Goal: Transaction & Acquisition: Purchase product/service

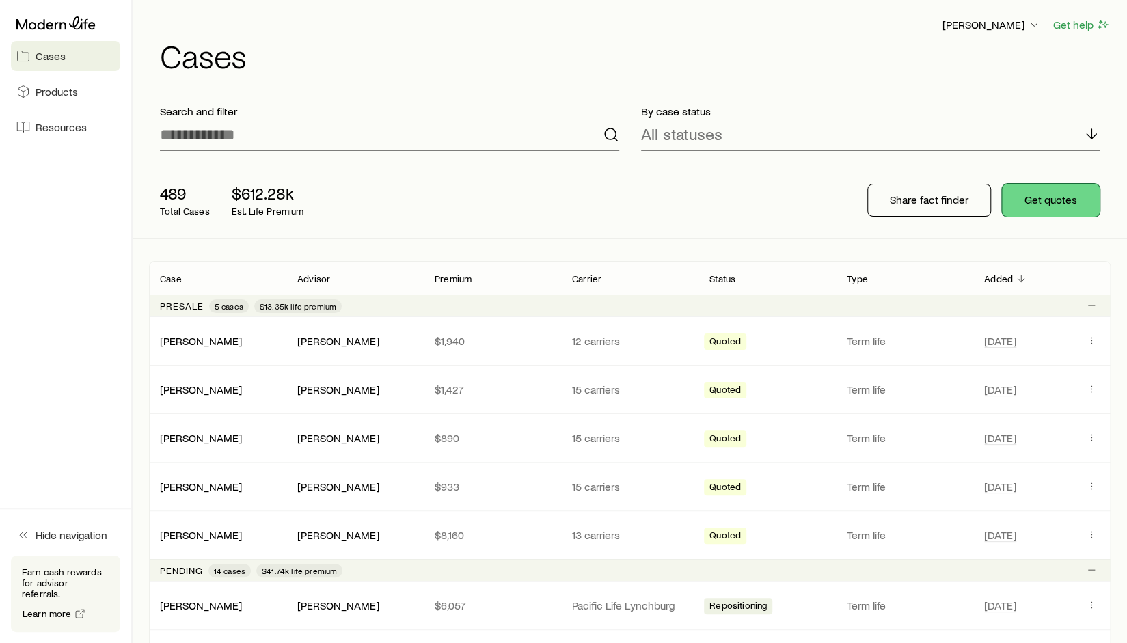
click at [1077, 201] on button "Get quotes" at bounding box center [1051, 200] width 98 height 33
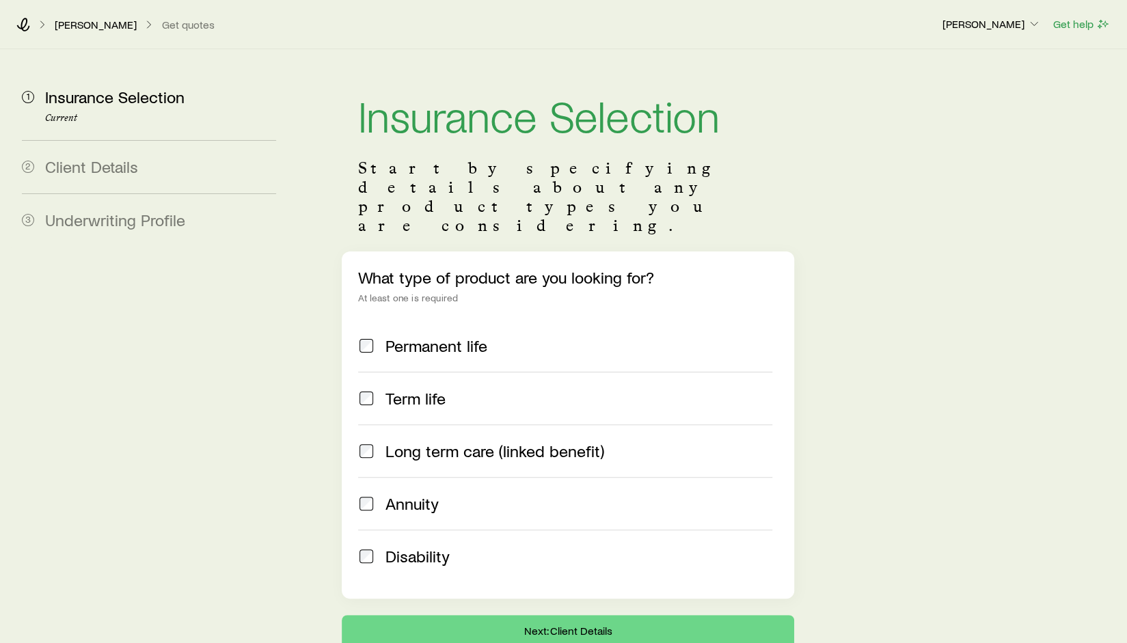
click at [365, 389] on span at bounding box center [366, 398] width 16 height 19
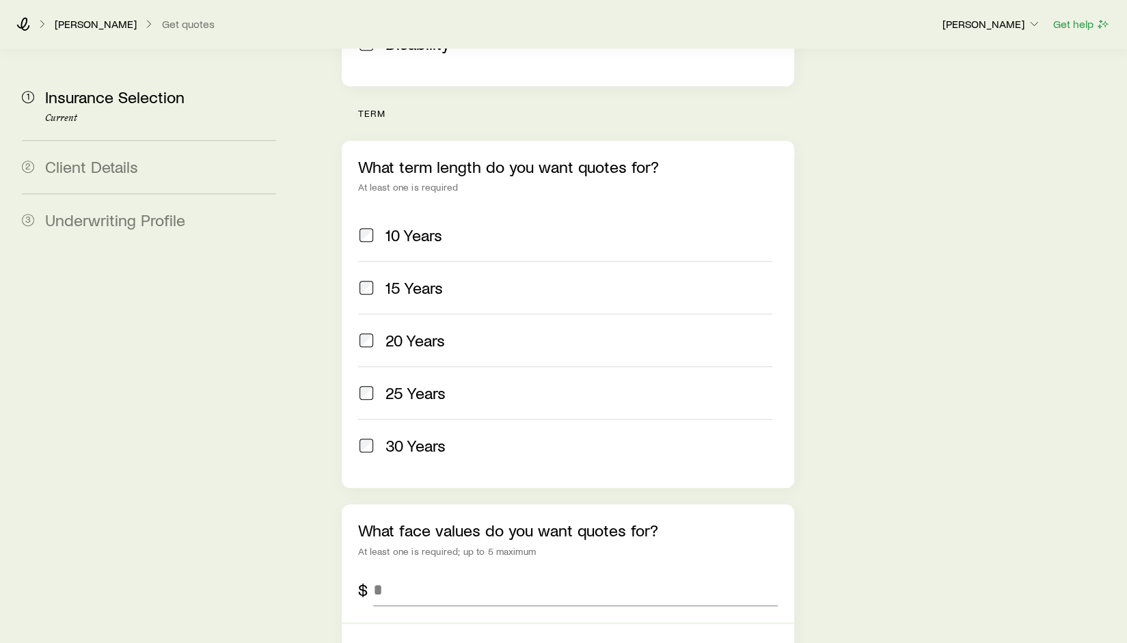
scroll to position [513, 0]
click at [441, 225] on span "10 Years" at bounding box center [413, 234] width 57 height 19
click at [409, 573] on input "tel" at bounding box center [575, 589] width 404 height 33
type input "*********"
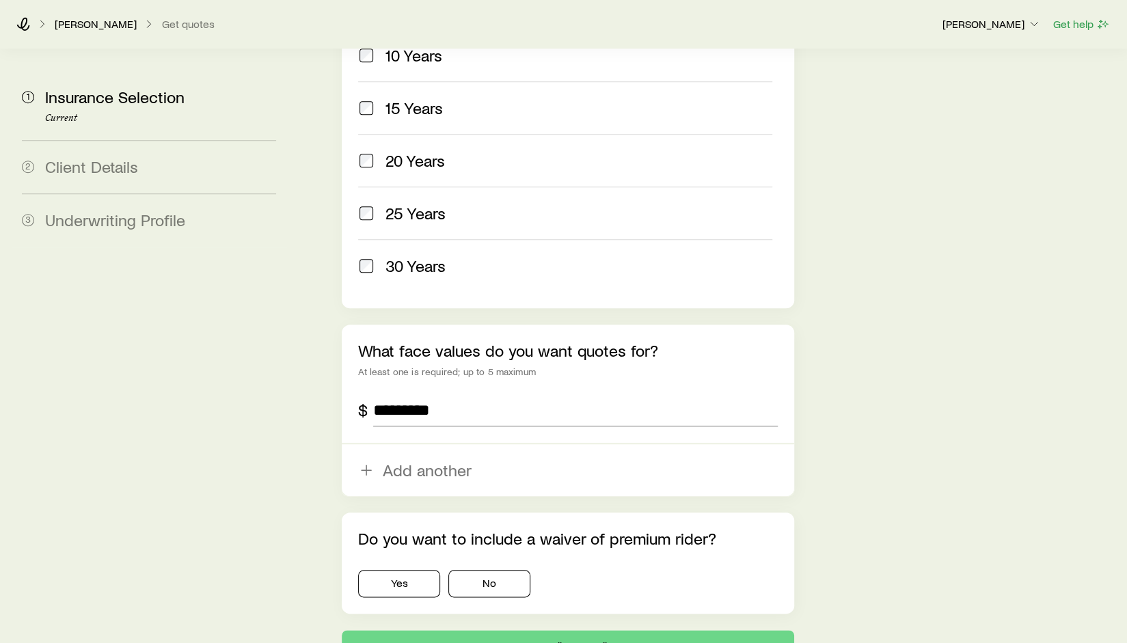
scroll to position [765, 0]
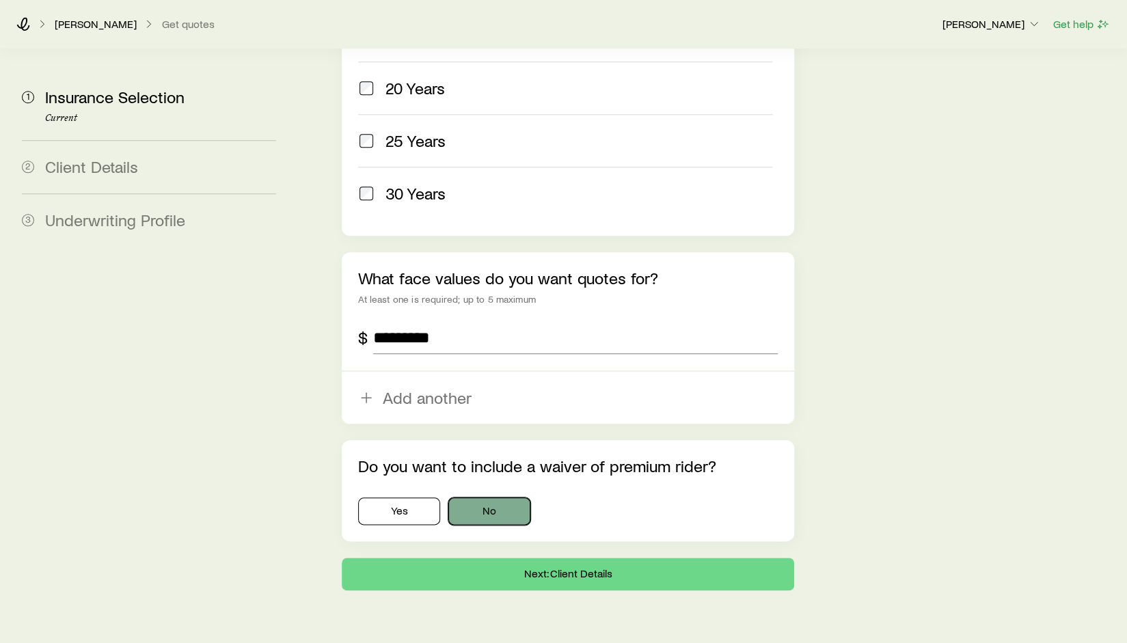
click at [510, 497] on button "No" at bounding box center [489, 510] width 82 height 27
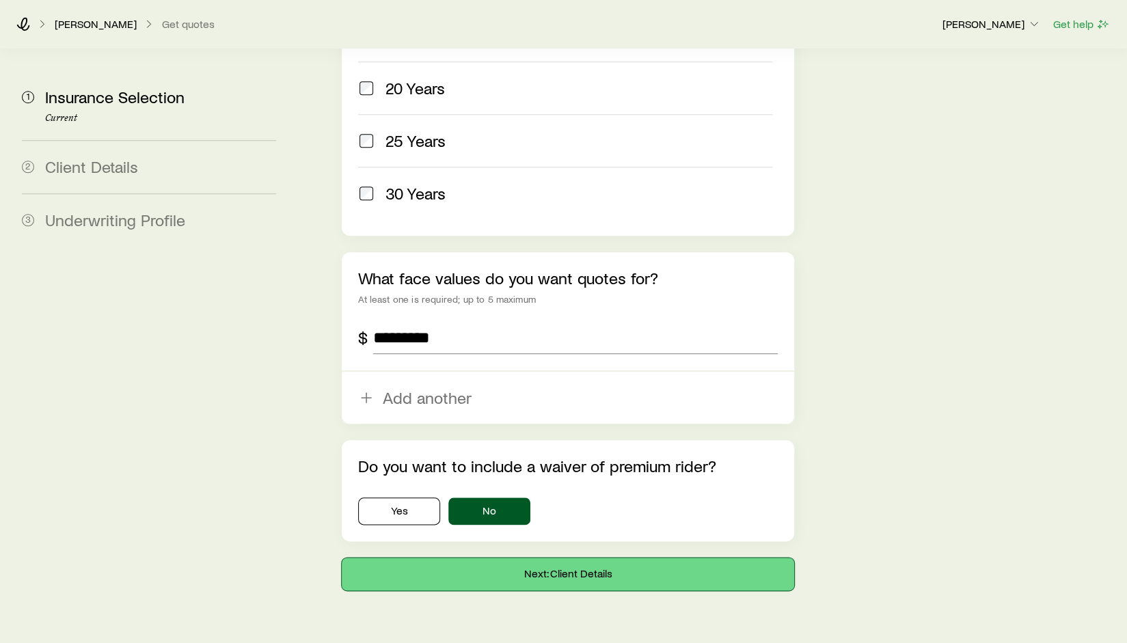
click at [537, 558] on button "Next: Client Details" at bounding box center [568, 574] width 452 height 33
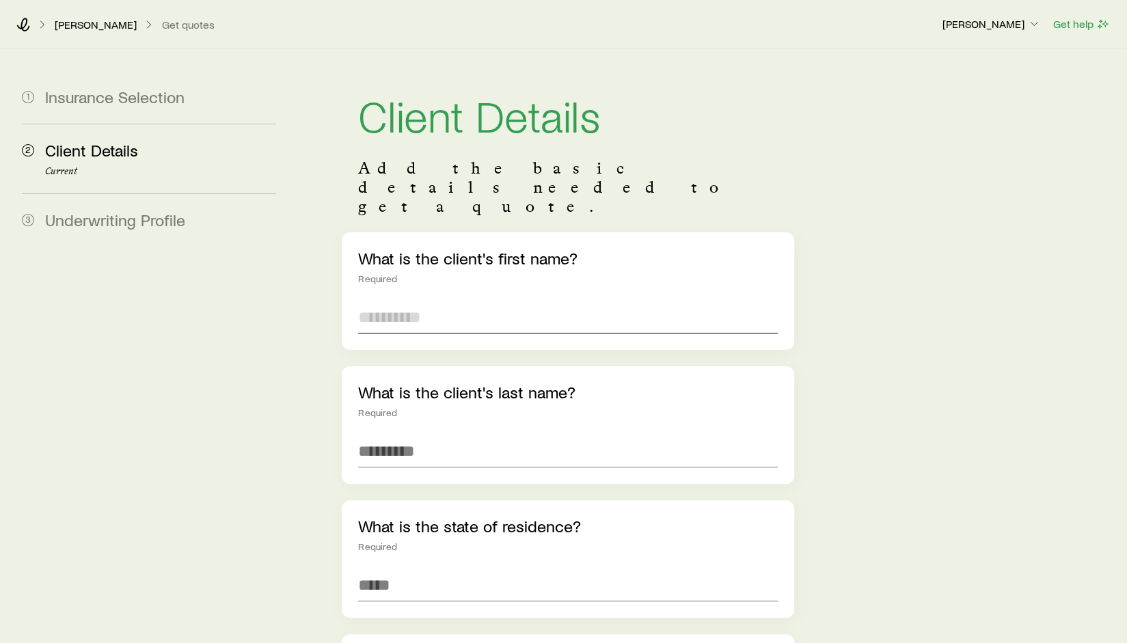
click at [383, 301] on input "text" at bounding box center [567, 317] width 419 height 33
type input "****"
click at [394, 612] on span "[US_STATE] ([GEOGRAPHIC_DATA])" at bounding box center [482, 622] width 248 height 20
type input "**********"
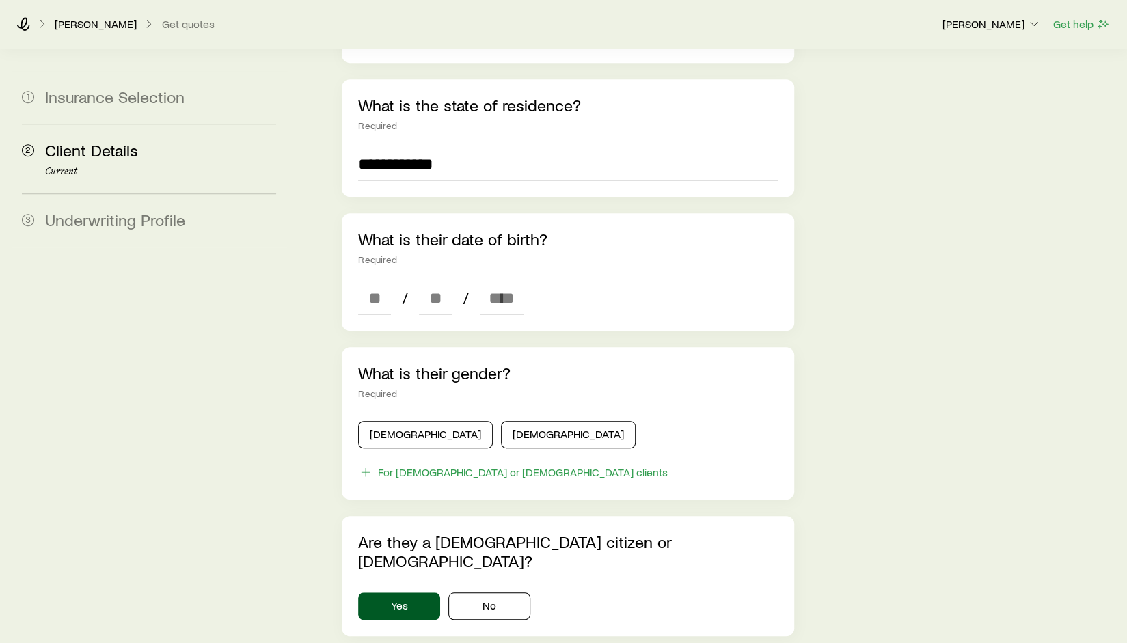
scroll to position [422, 0]
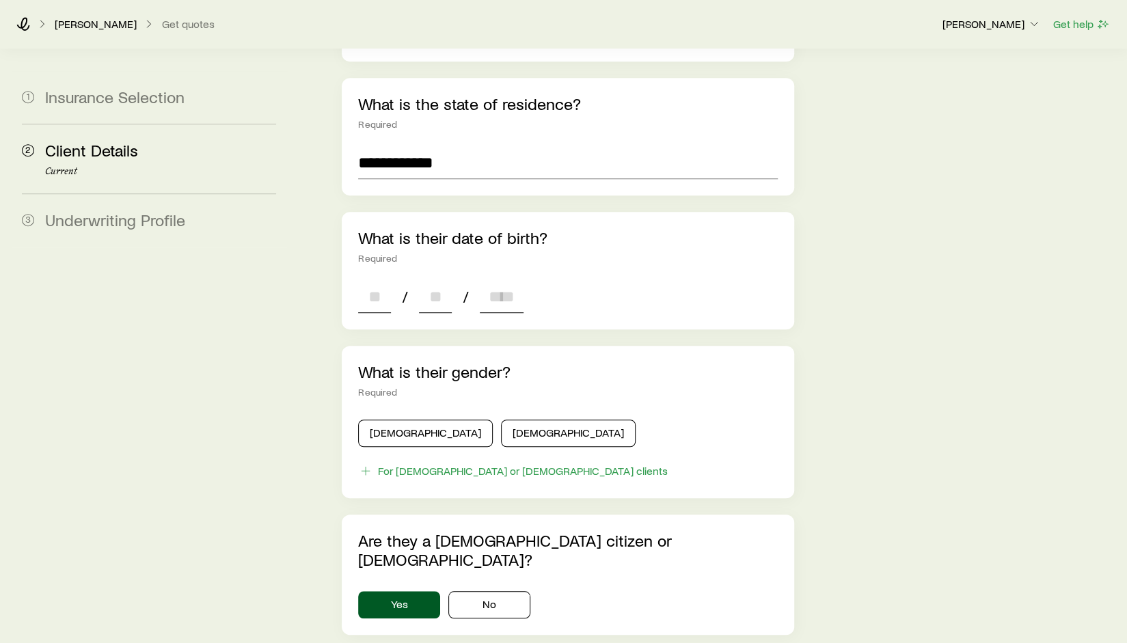
click at [374, 280] on input at bounding box center [374, 296] width 33 height 33
type input "**"
type input "****"
type input "*"
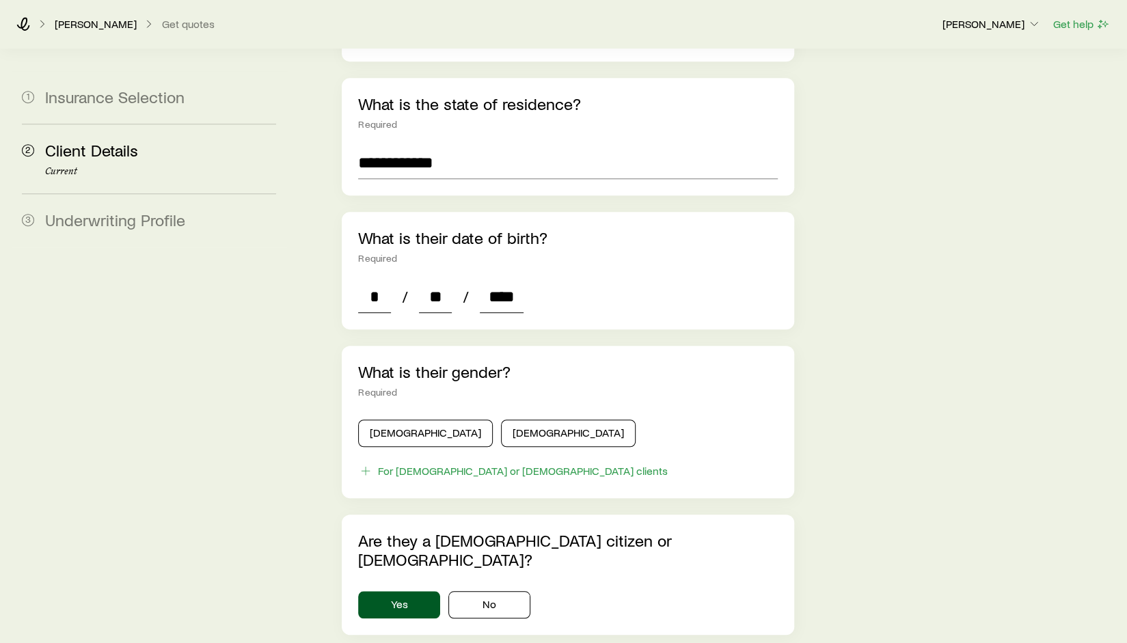
type input "****"
click at [413, 420] on button "[DEMOGRAPHIC_DATA]" at bounding box center [425, 433] width 135 height 27
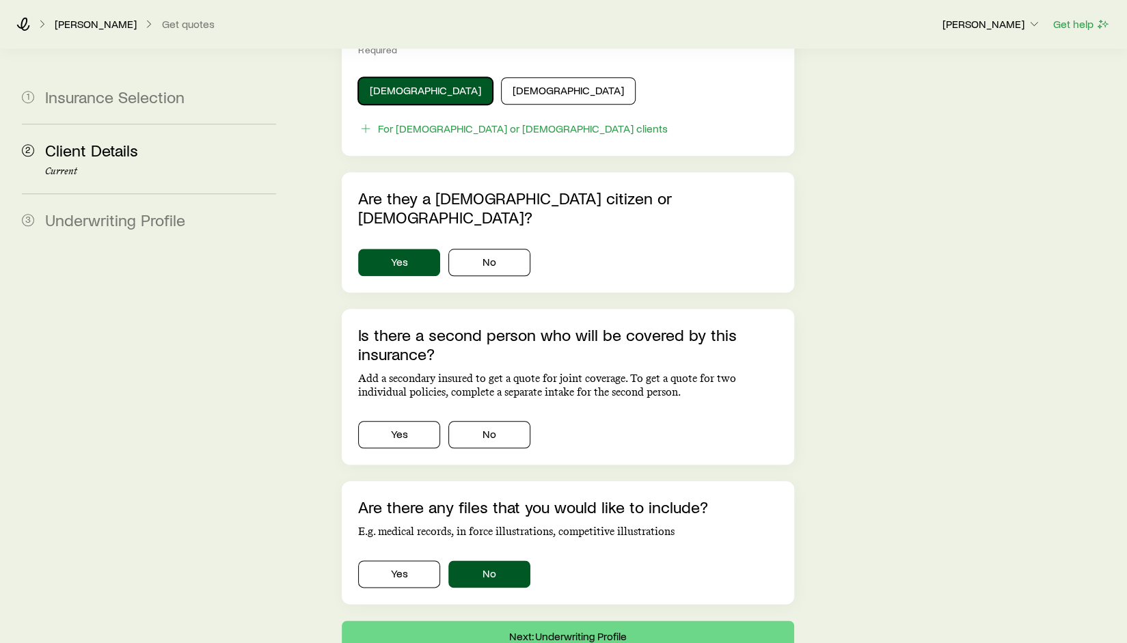
scroll to position [776, 0]
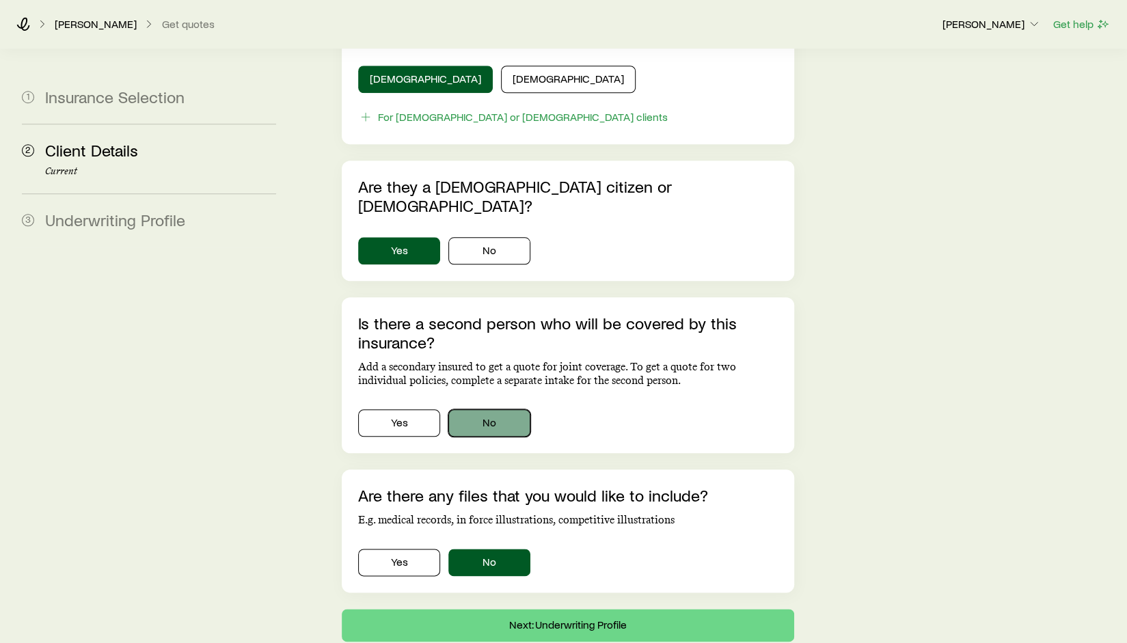
click at [497, 409] on button "No" at bounding box center [489, 422] width 82 height 27
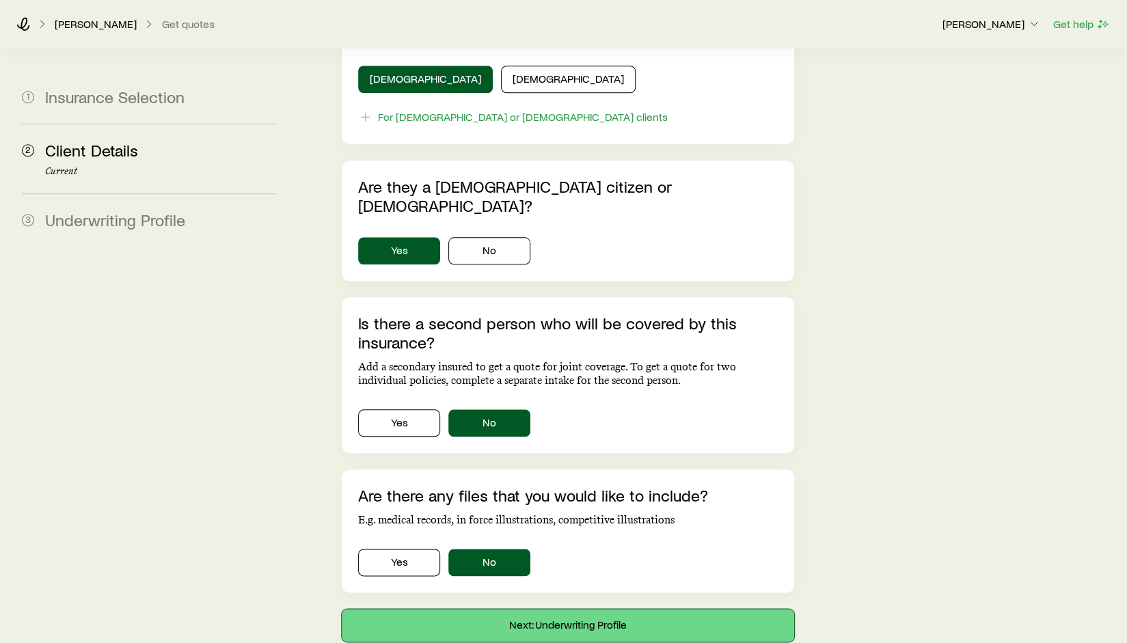
click at [478, 609] on button "Next: Underwriting Profile" at bounding box center [568, 625] width 452 height 33
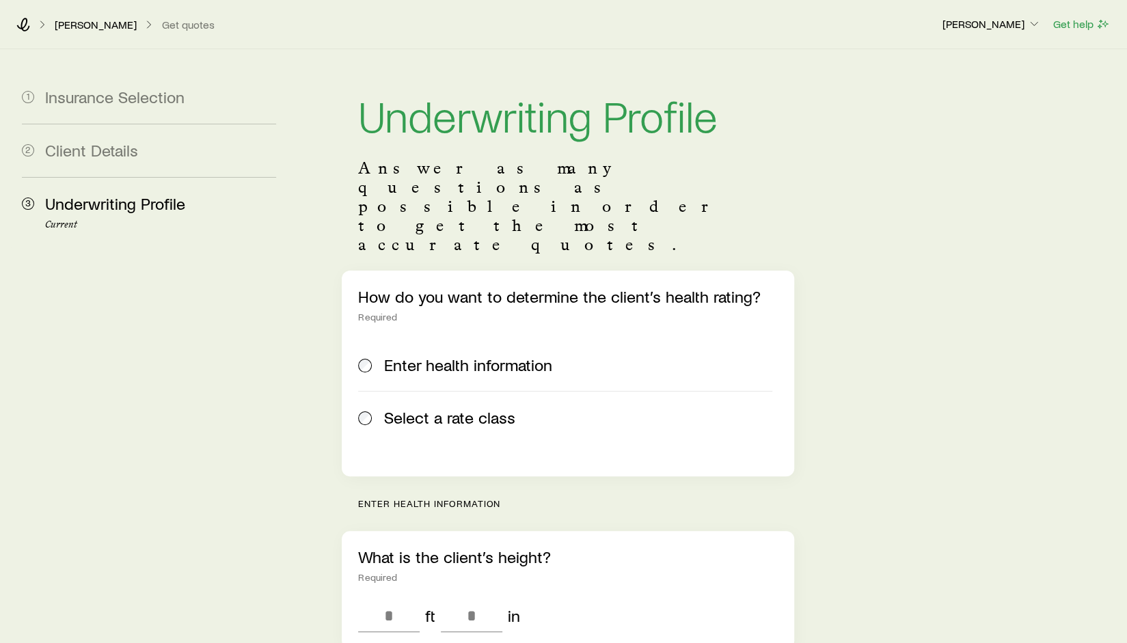
click at [446, 408] on span "Select a rate class" at bounding box center [449, 417] width 131 height 19
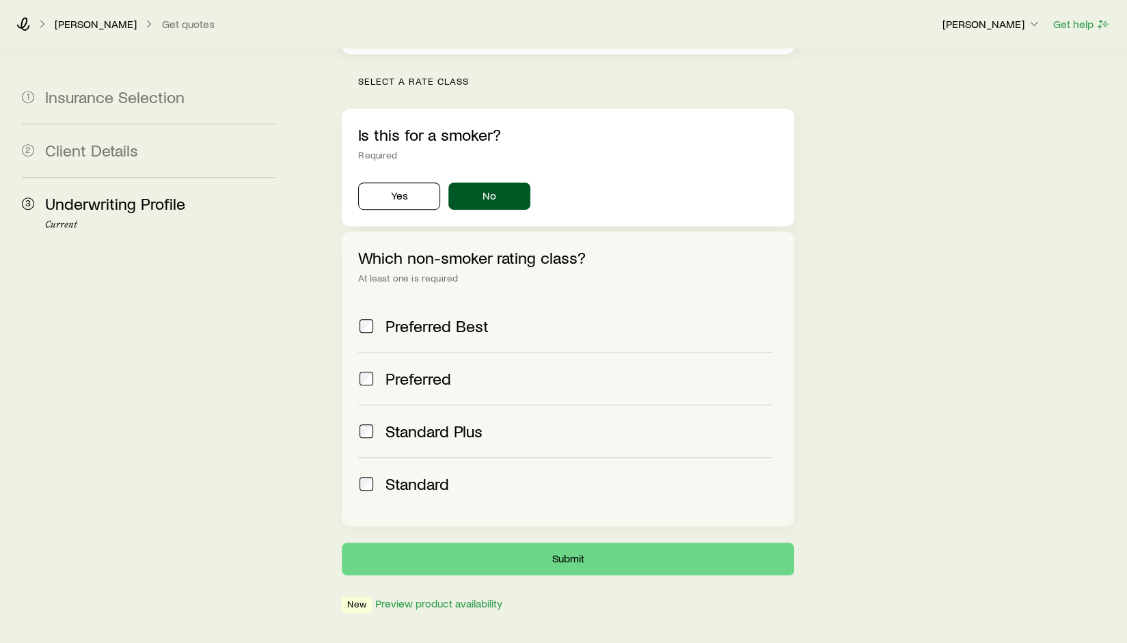
scroll to position [426, 0]
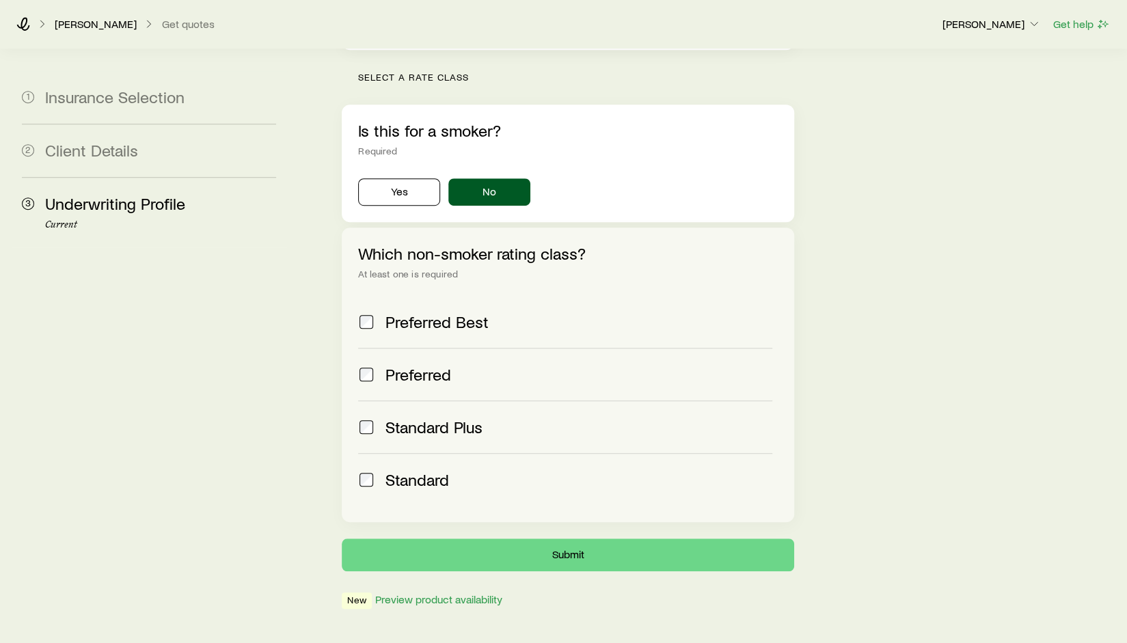
click at [422, 470] on span "Standard" at bounding box center [417, 479] width 64 height 19
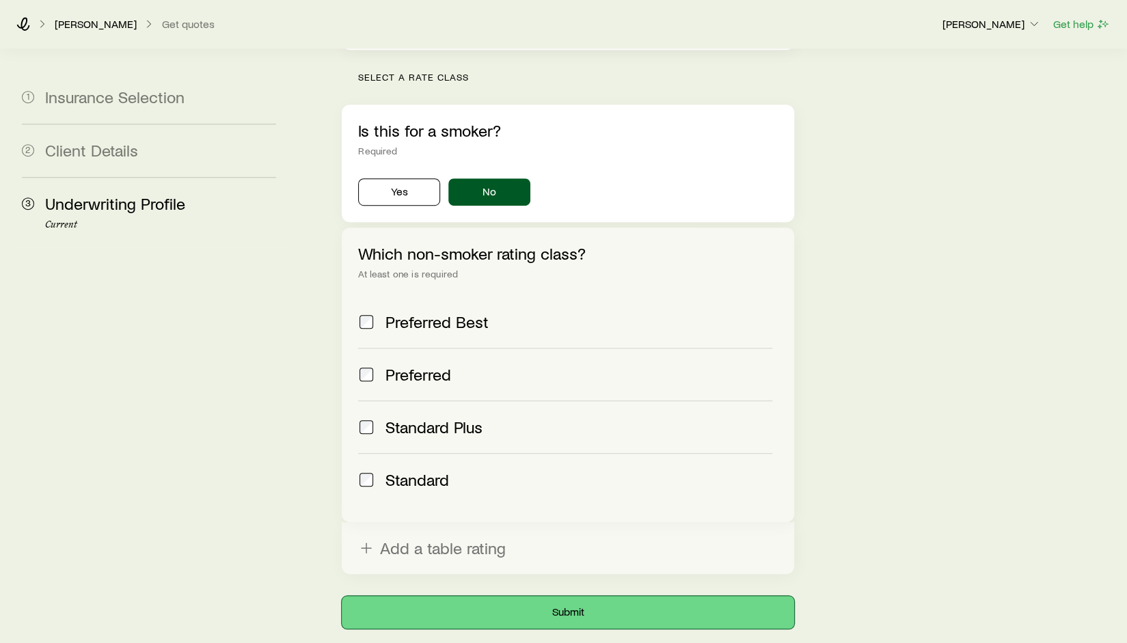
click at [523, 596] on button "Submit" at bounding box center [568, 612] width 452 height 33
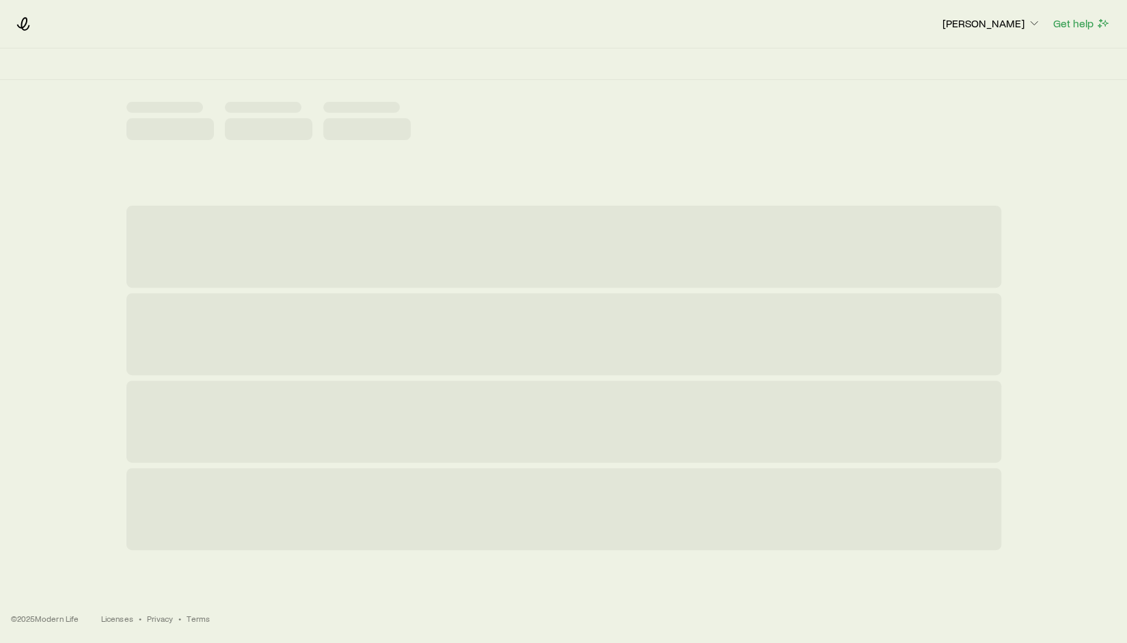
scroll to position [0, 0]
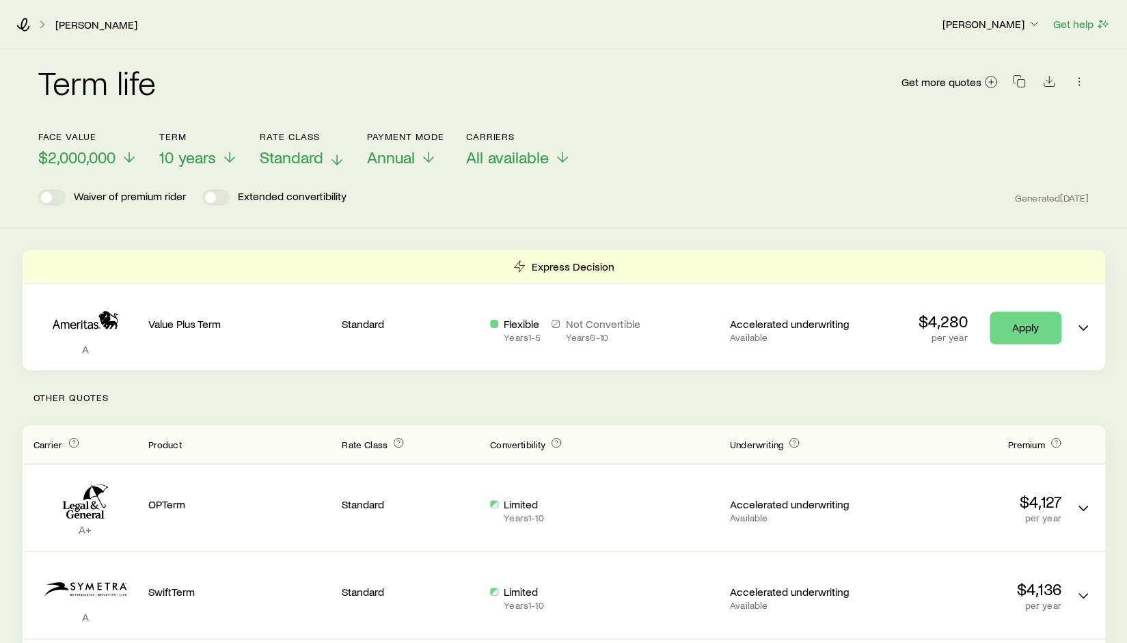
click at [335, 155] on icon at bounding box center [337, 160] width 16 height 16
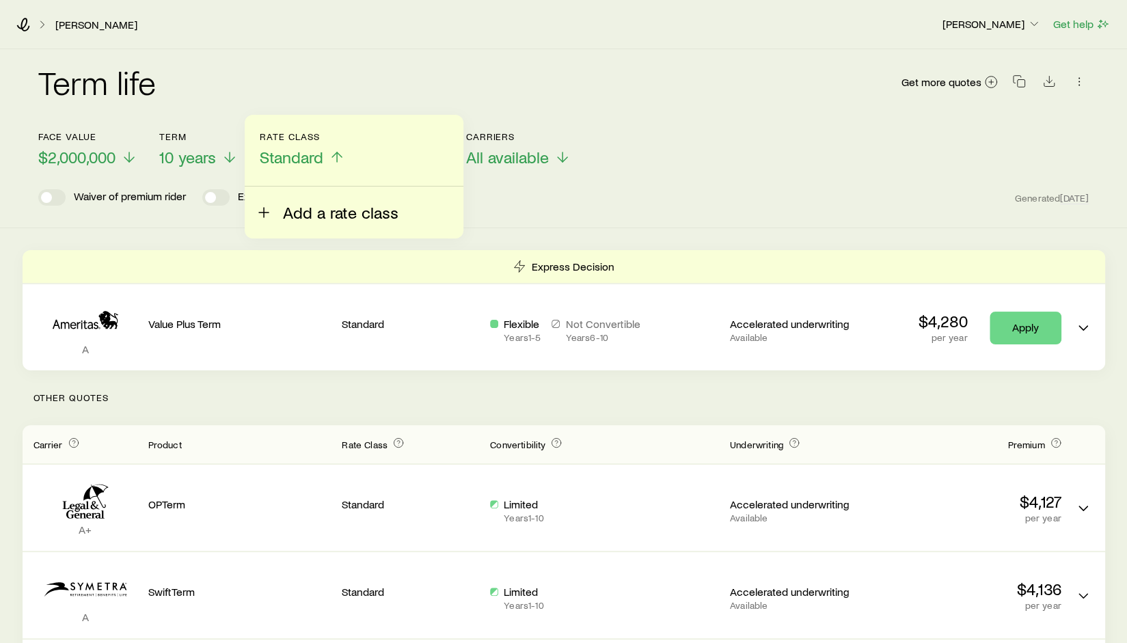
click at [300, 210] on span "Add a rate class" at bounding box center [340, 212] width 115 height 19
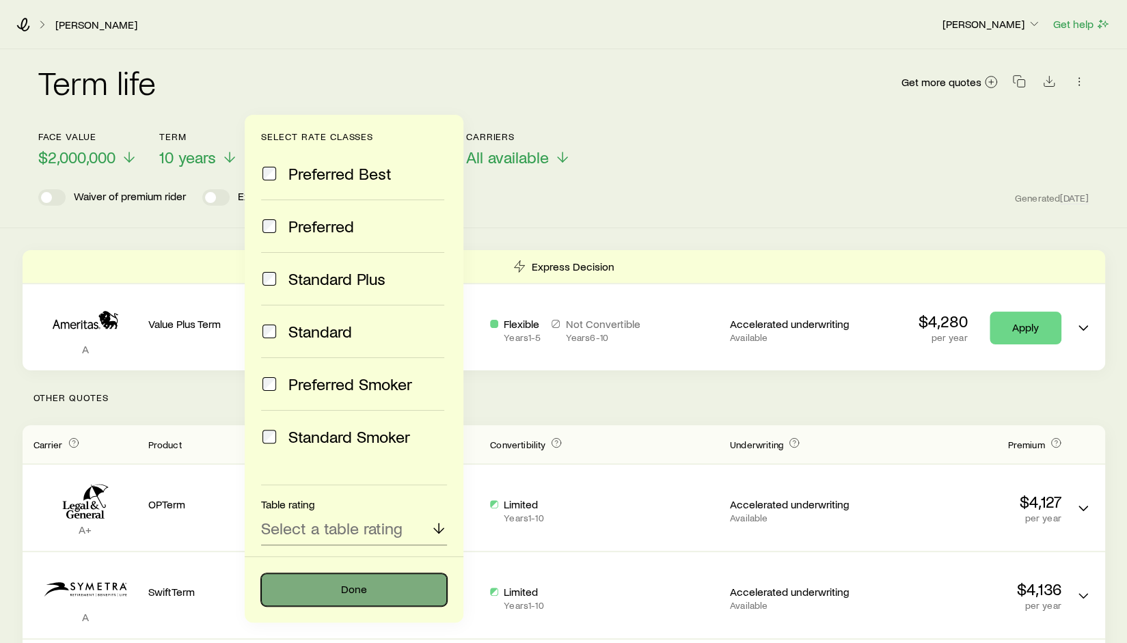
click at [339, 594] on button "Done" at bounding box center [354, 589] width 186 height 33
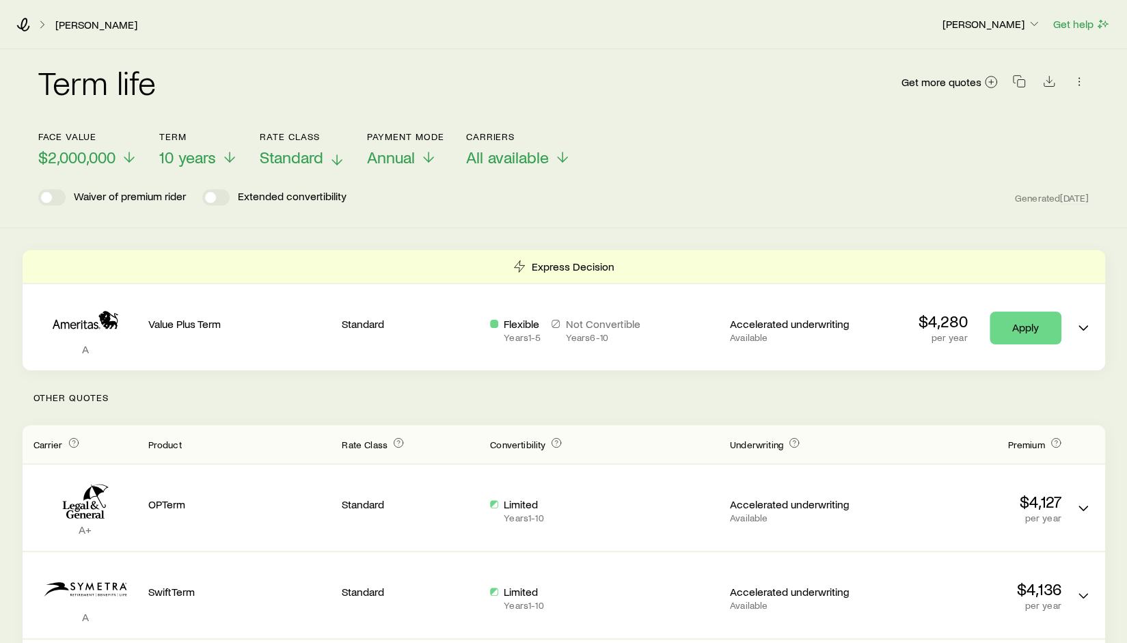
click at [331, 158] on icon at bounding box center [337, 160] width 16 height 16
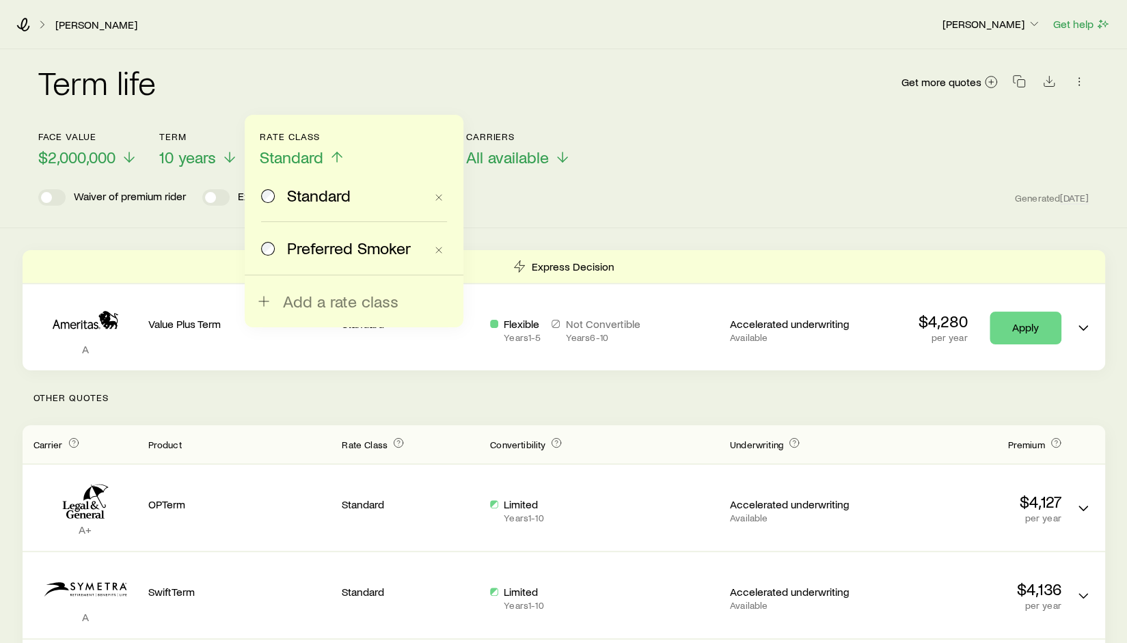
click at [282, 245] on div "Preferred Smoker" at bounding box center [343, 247] width 164 height 19
